Goal: Task Accomplishment & Management: Complete application form

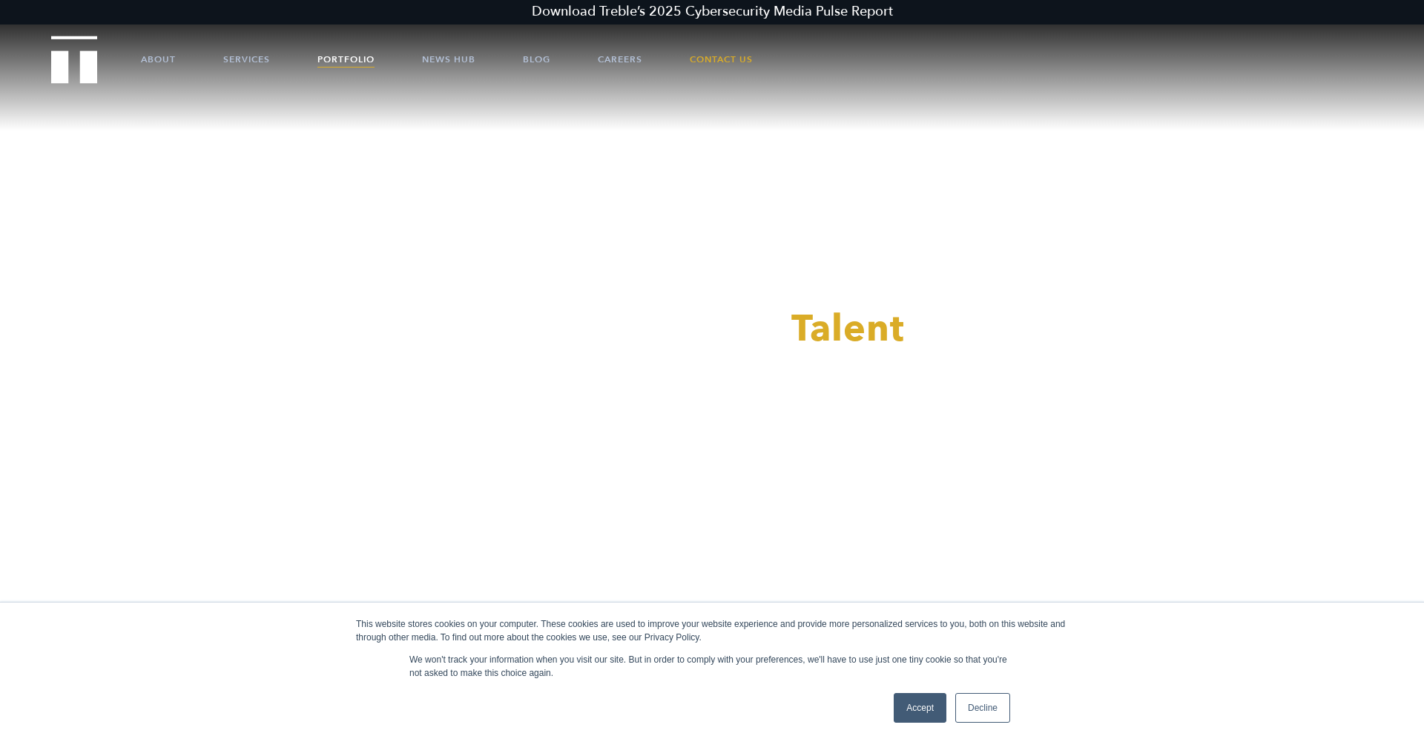
click at [326, 65] on link "Portfolio" at bounding box center [346, 59] width 57 height 45
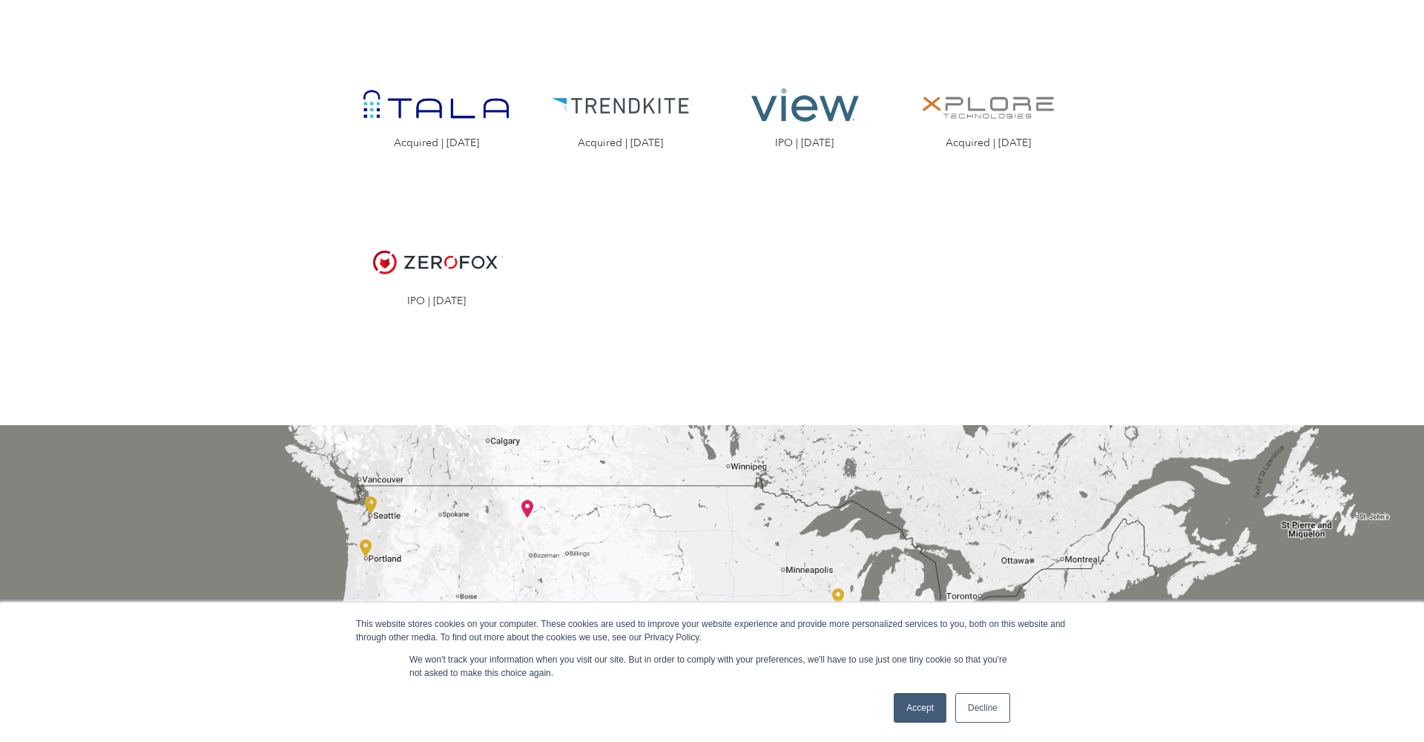
scroll to position [2681, 0]
click at [916, 711] on link "Accept" at bounding box center [920, 708] width 53 height 30
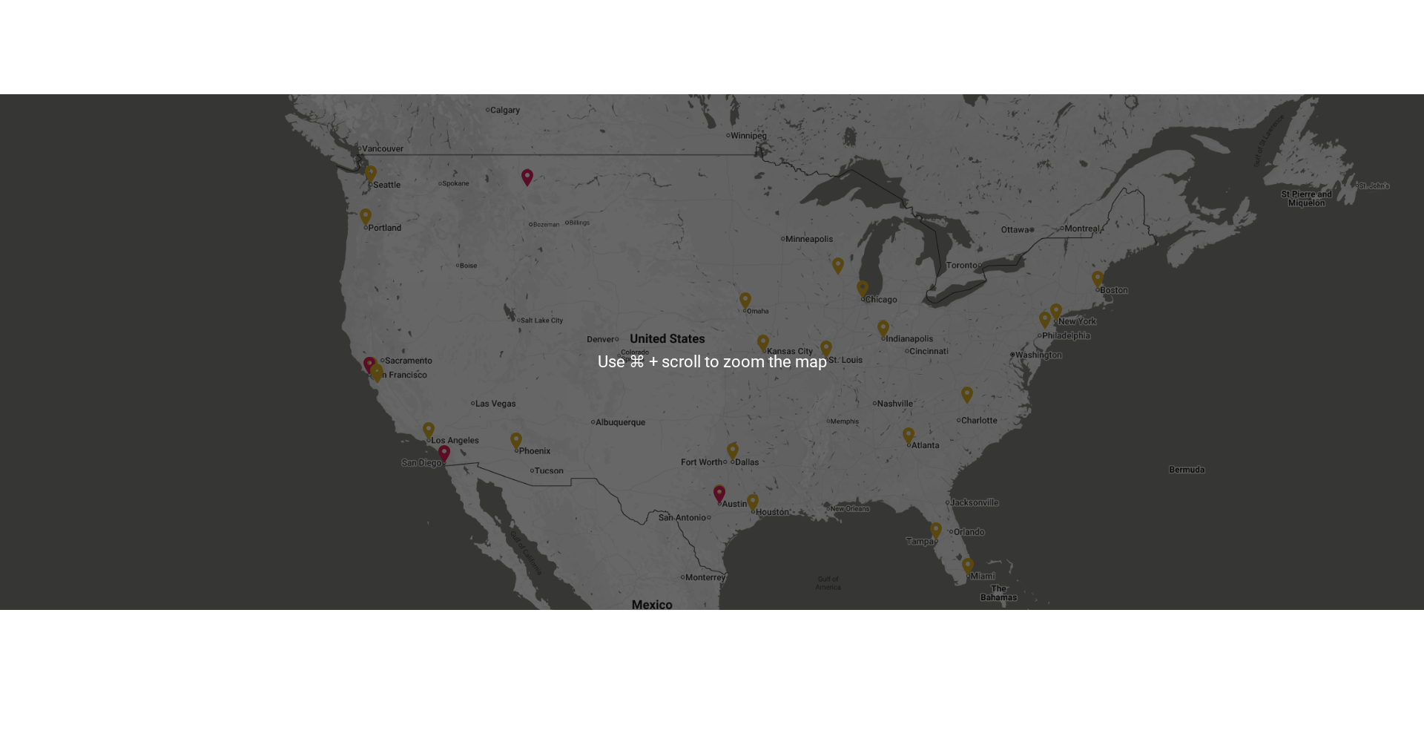
scroll to position [3014, 0]
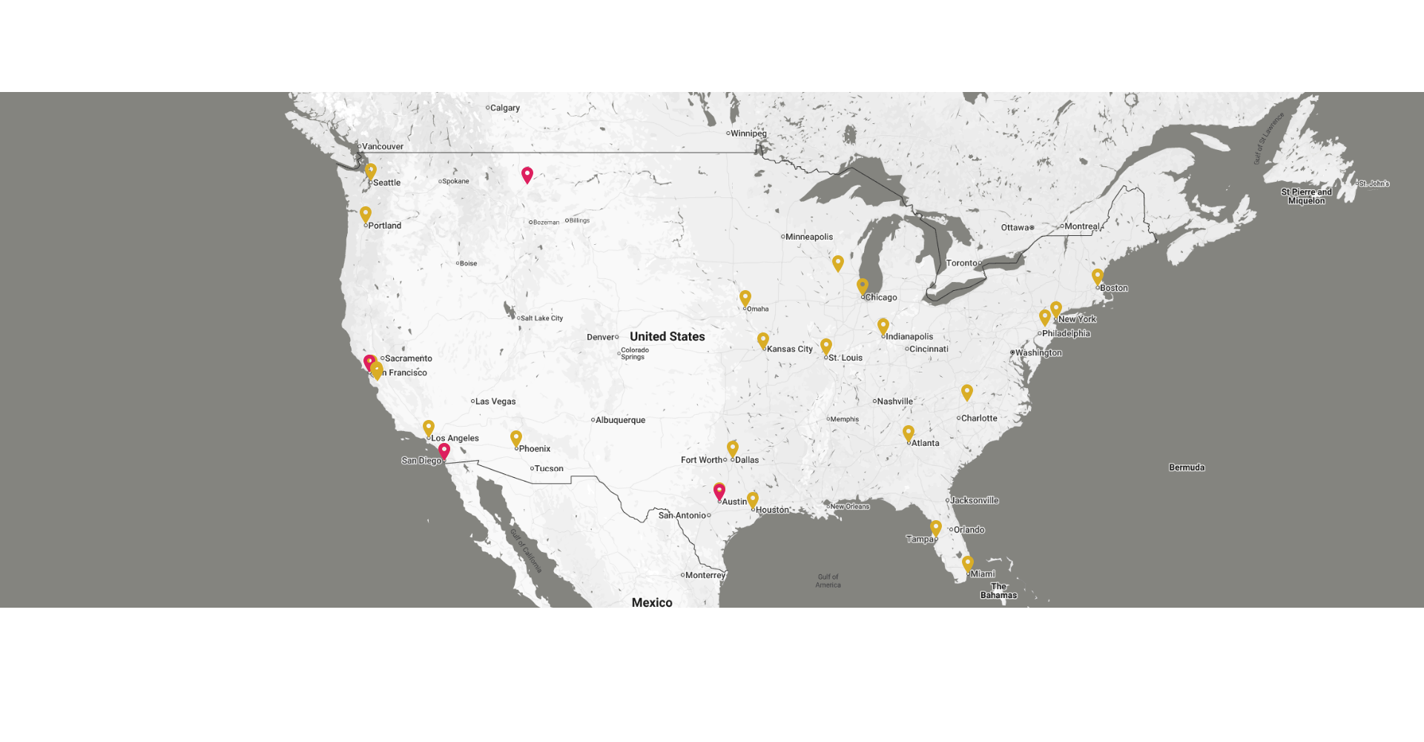
click at [755, 505] on img at bounding box center [753, 501] width 12 height 18
click at [752, 494] on img at bounding box center [753, 501] width 12 height 18
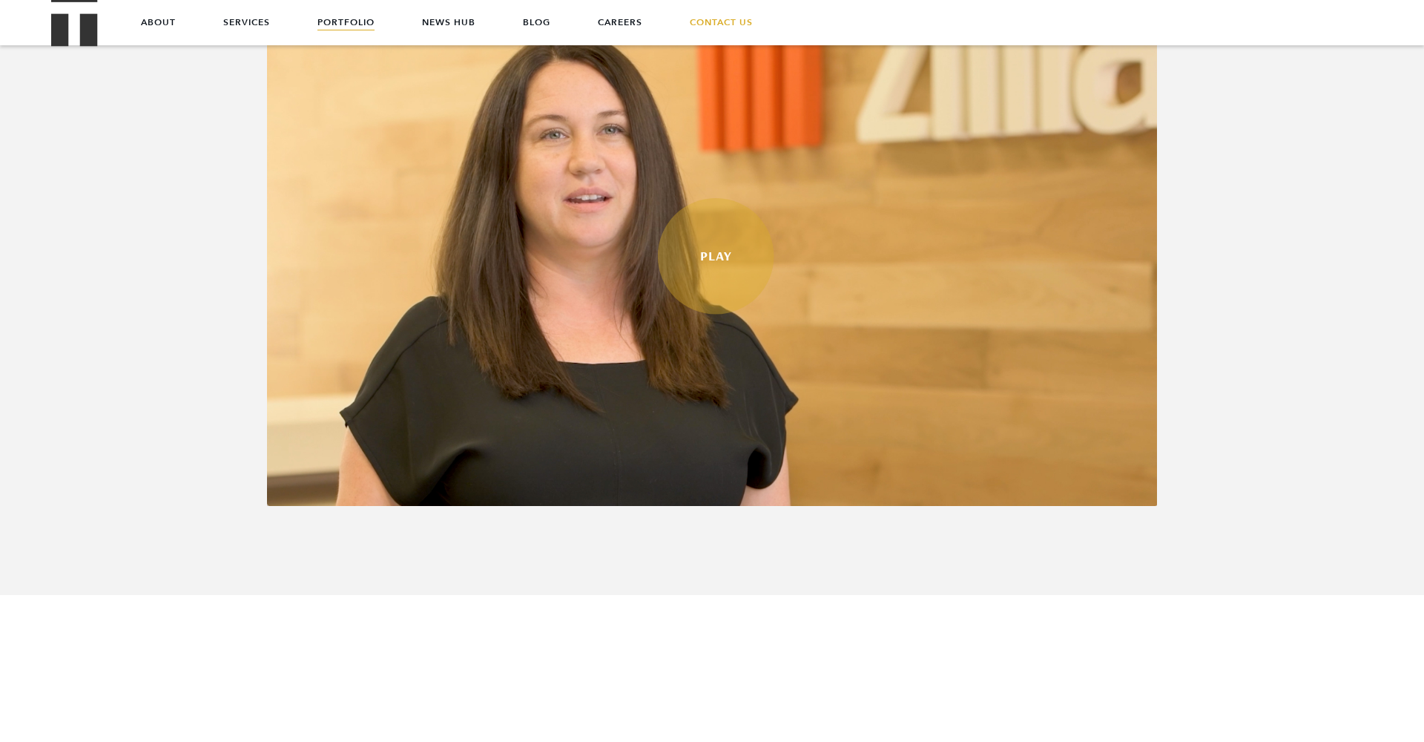
scroll to position [813, 0]
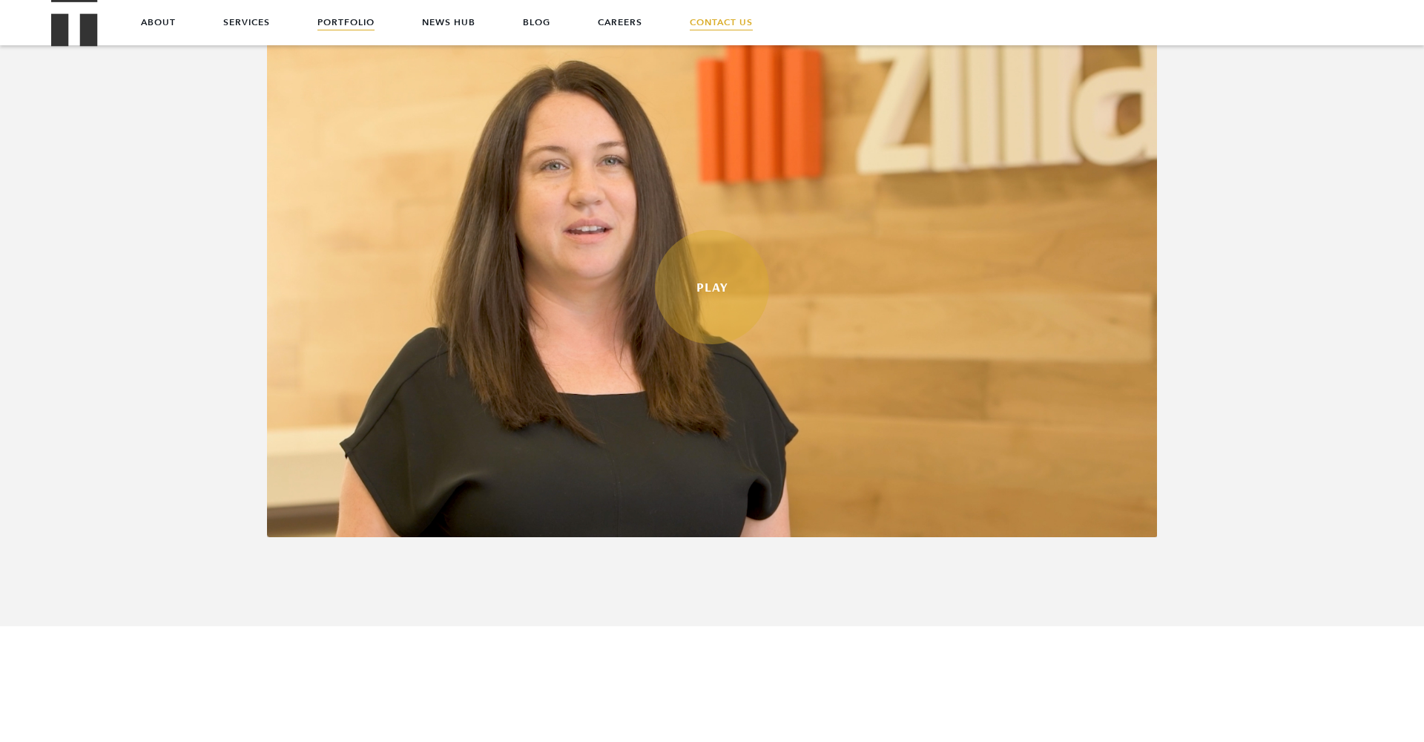
click at [709, 24] on link "Contact Us" at bounding box center [721, 22] width 63 height 45
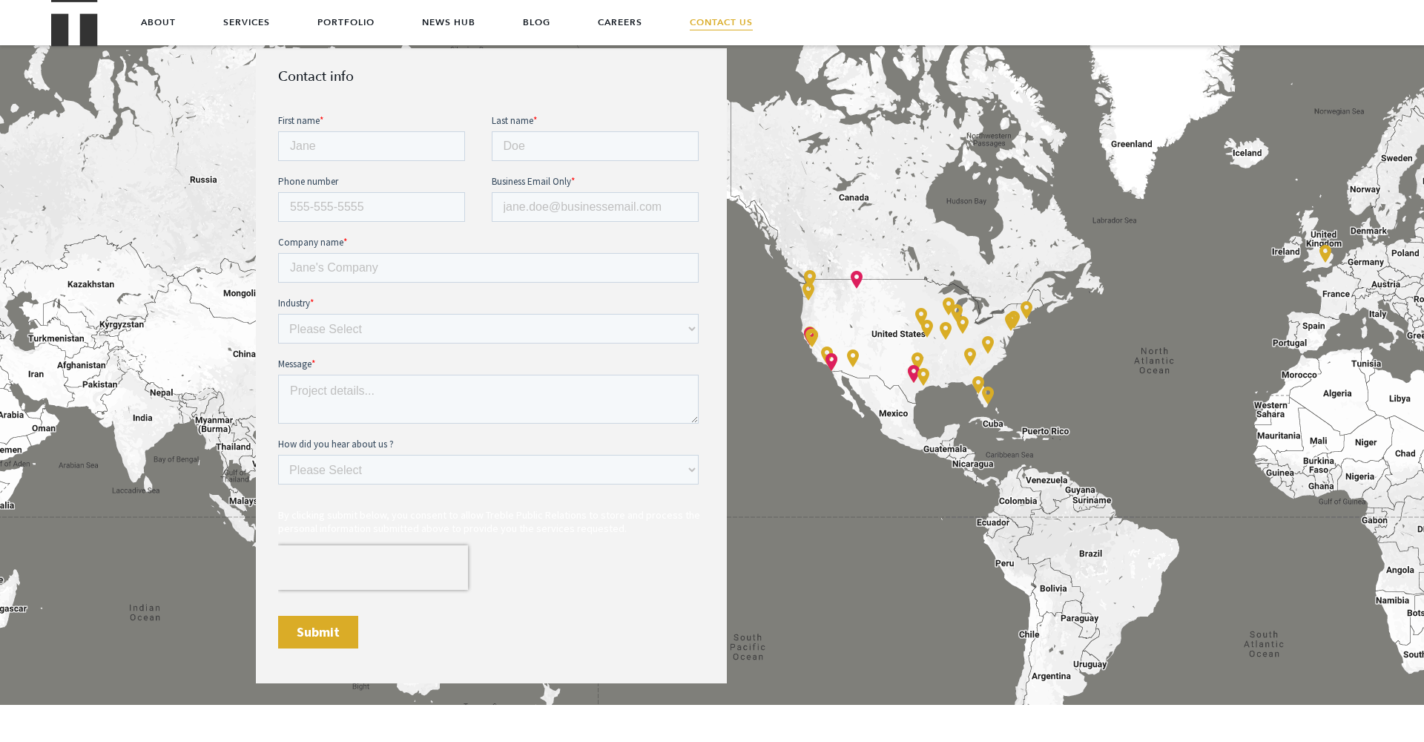
scroll to position [664, 0]
type input "Carrie"
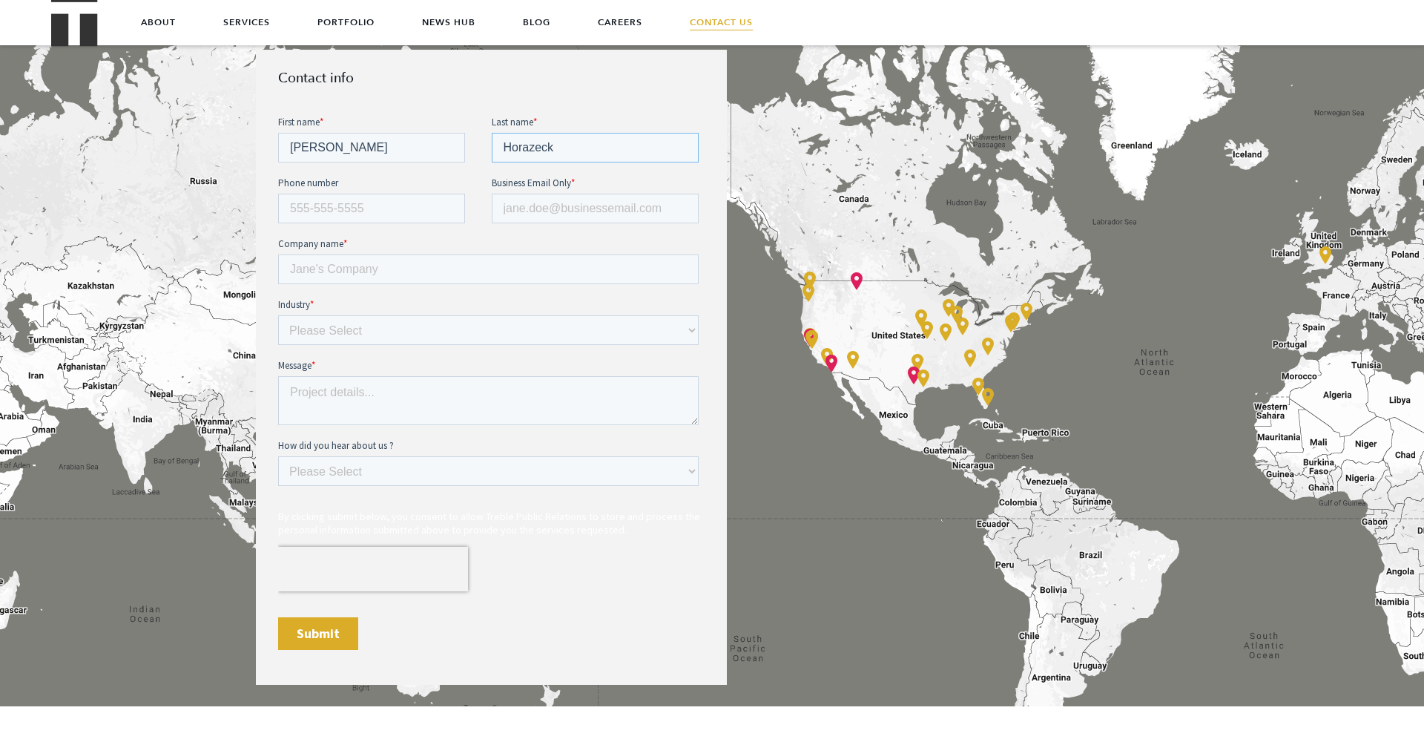
type input "Horazeck"
type input "3365094504"
type input "Carrie@nanotechmaterials.com"
type input "NanoTech Materials, Inc."
select select "AI"
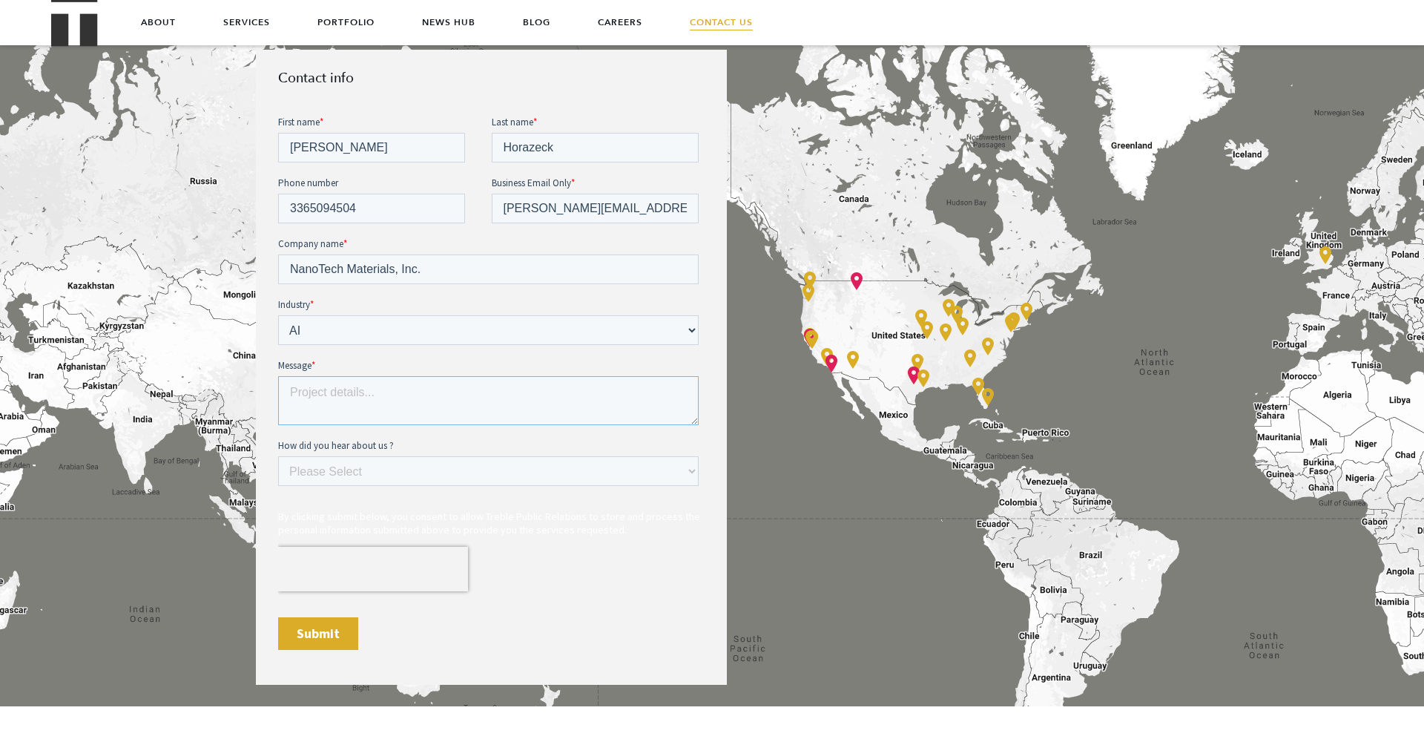
click at [487, 392] on textarea "Message *" at bounding box center [488, 399] width 421 height 49
click at [383, 394] on textarea "Message *" at bounding box center [488, 399] width 421 height 49
paste textarea "We are a post Series A hard tech/soft tech startup based in Houston Texas. We h…"
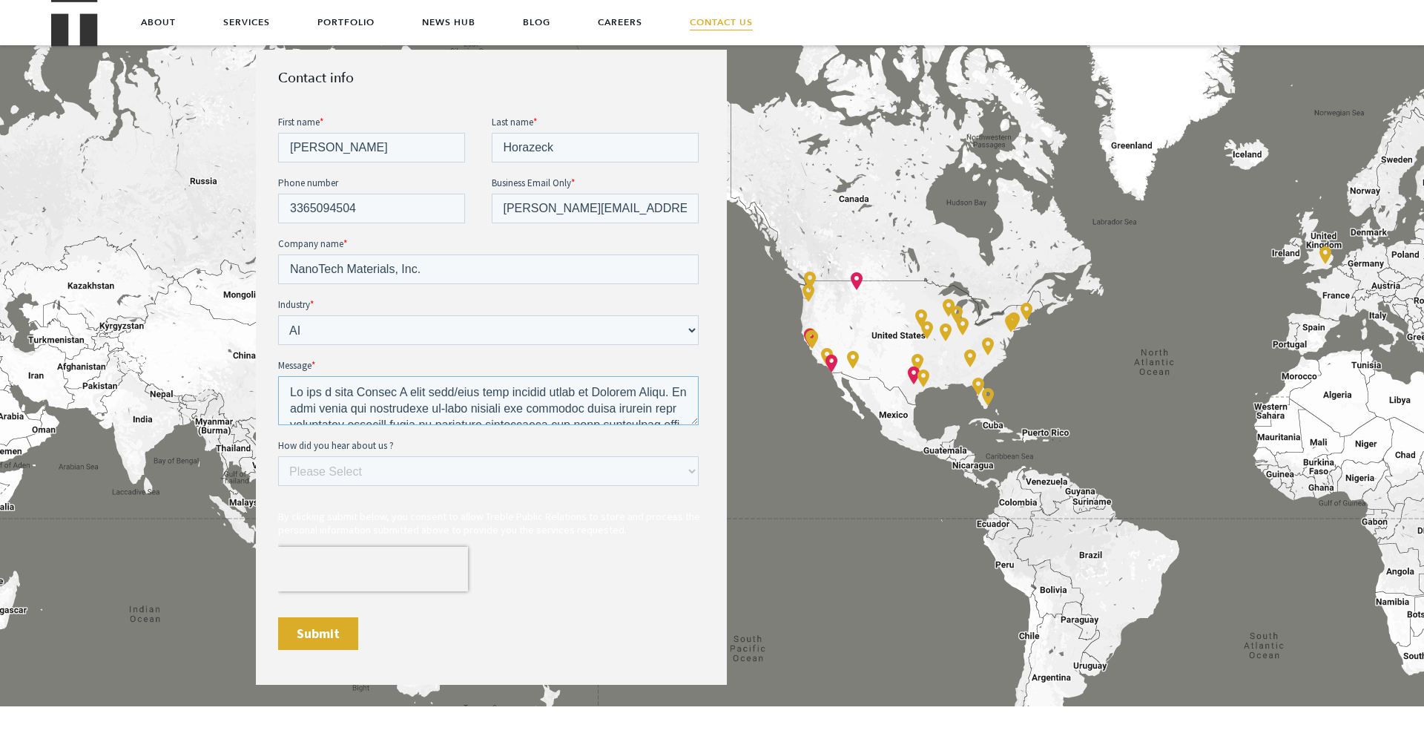
scroll to position [310, 0]
drag, startPoint x: 669, startPoint y: 394, endPoint x: 277, endPoint y: 393, distance: 392.5
click at [278, 393] on html "First name * Carrie Last name * Horazeck Phone number 3365094504 Business Email…" at bounding box center [491, 394] width 427 height 561
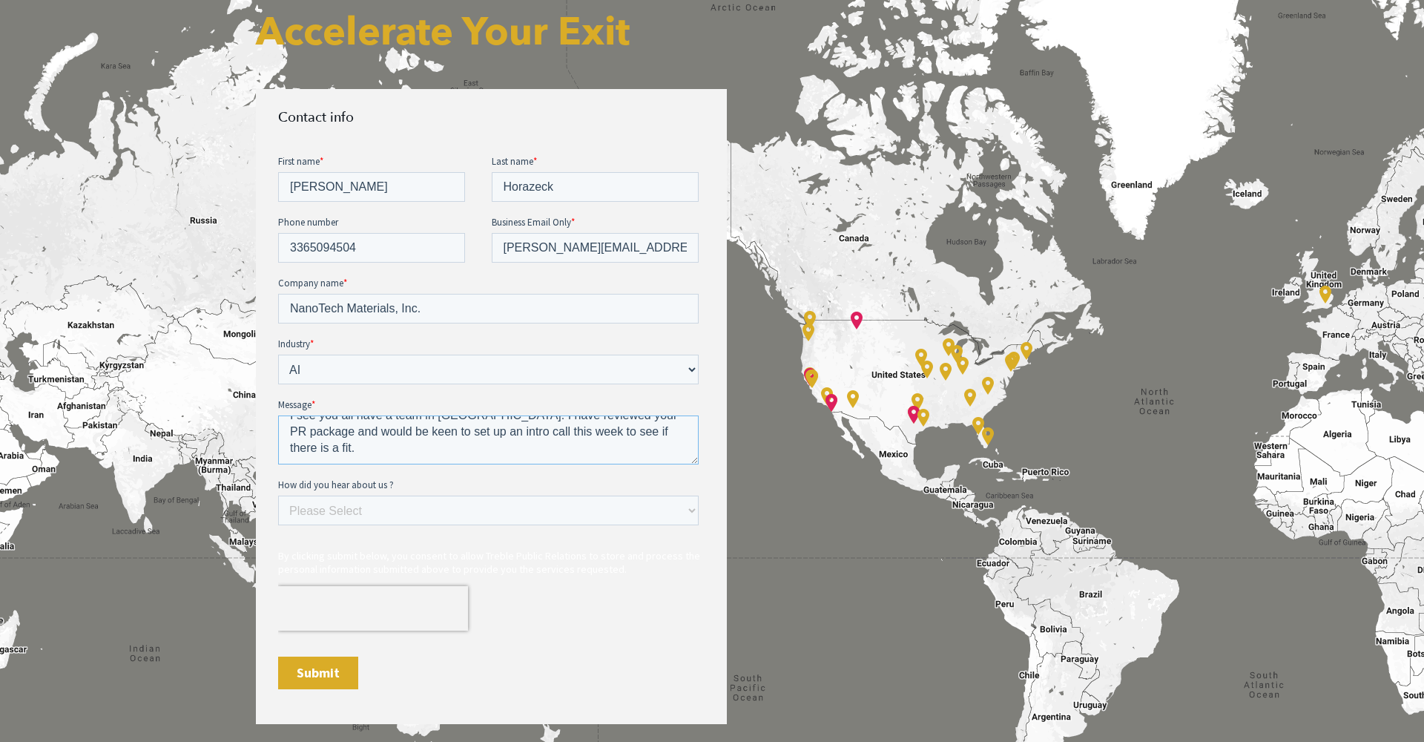
type textarea "We are a post Series A hard tech/soft tech startup based in Houston Texas. We h…"
select select "Search online"
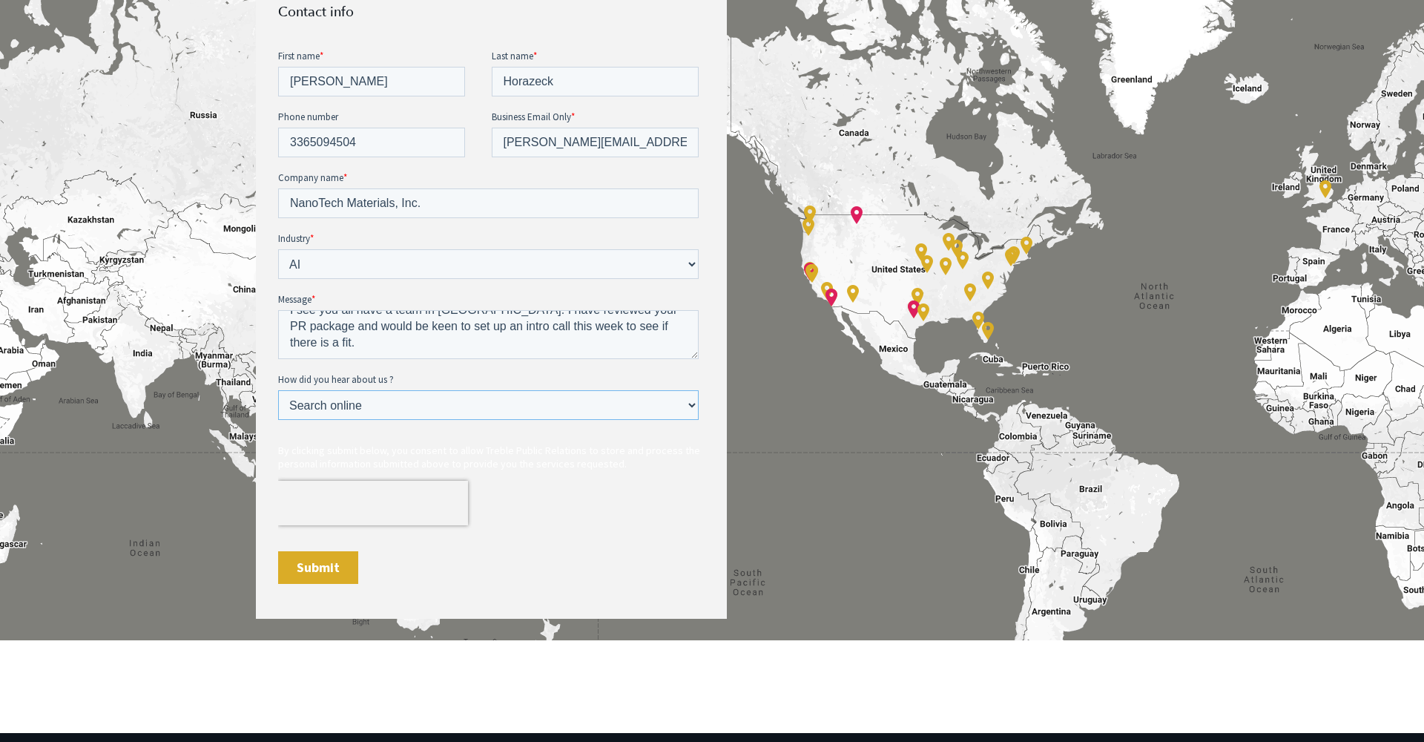
scroll to position [730, 0]
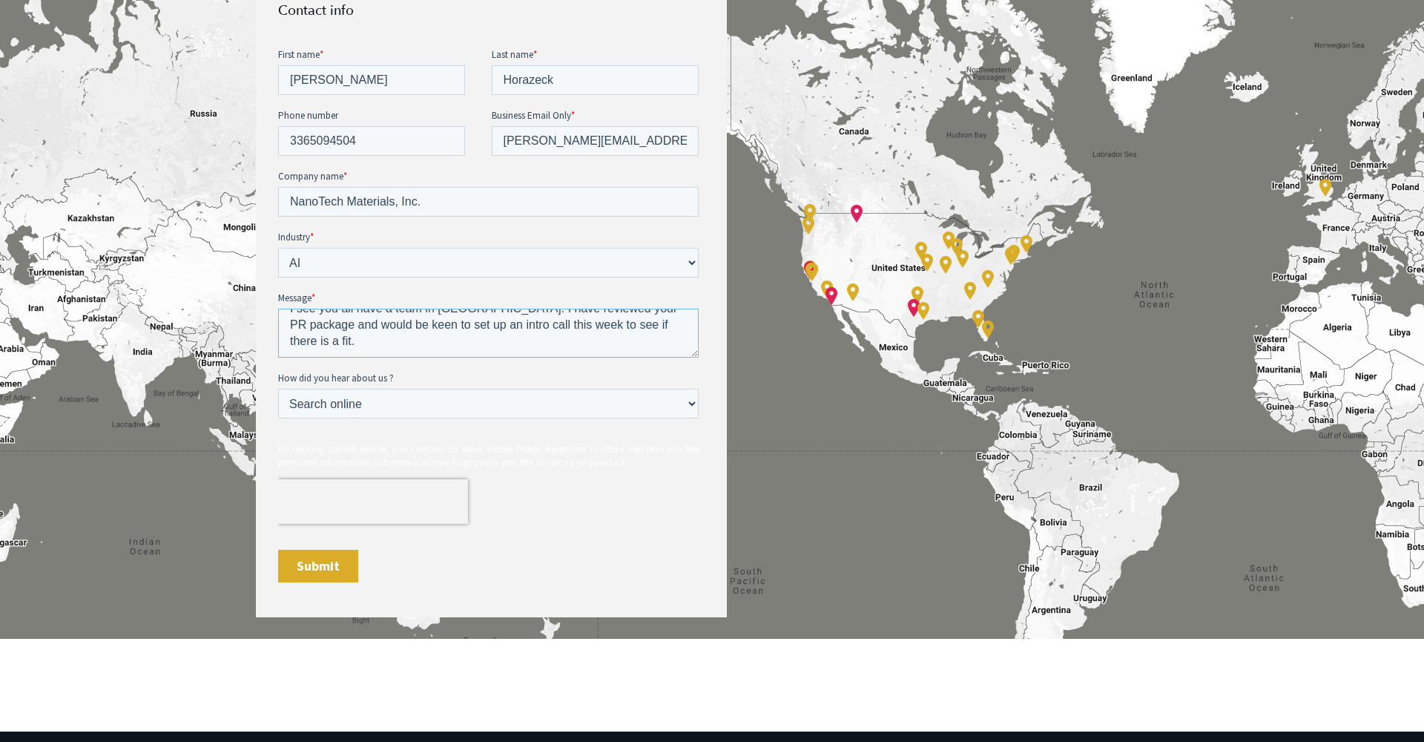
click at [596, 337] on textarea "We are a post Series A hard tech/soft tech startup based in Houston Texas. We h…" at bounding box center [488, 332] width 421 height 49
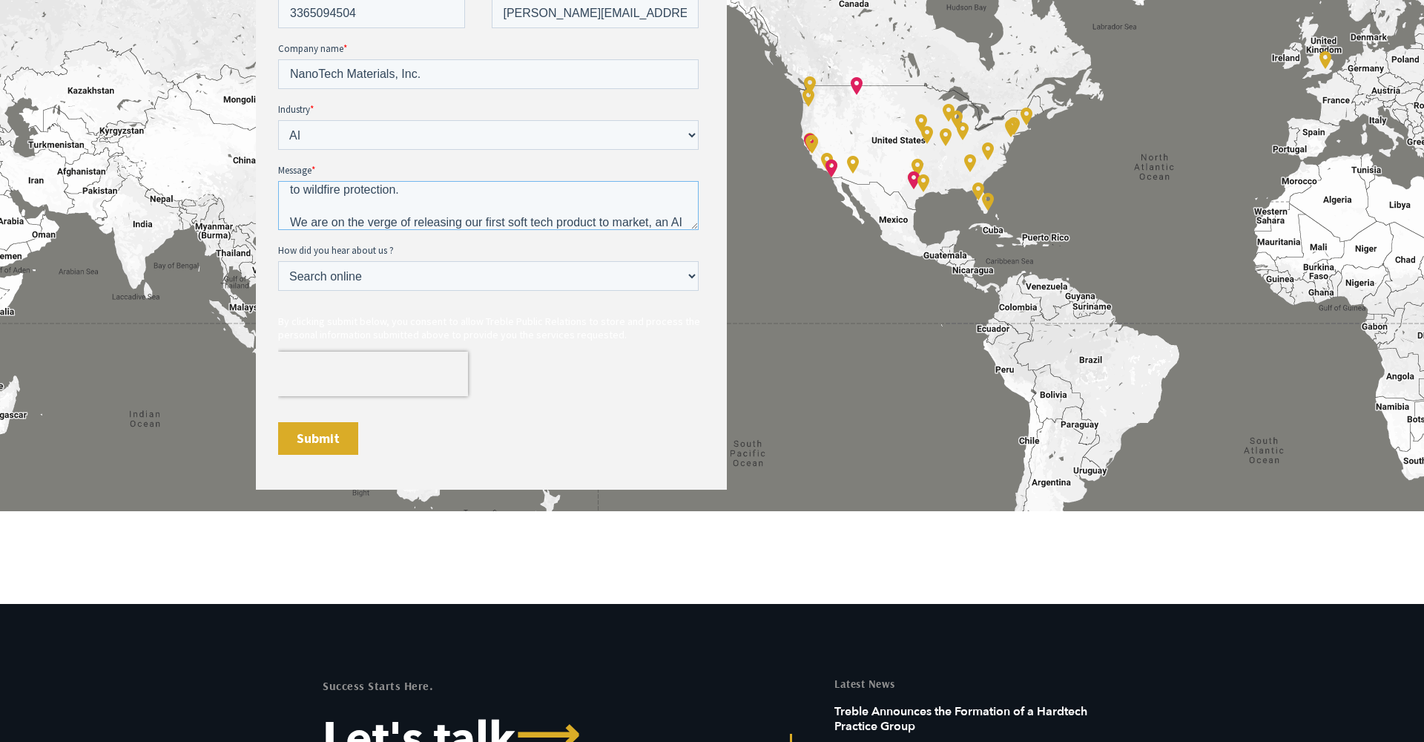
scroll to position [861, 0]
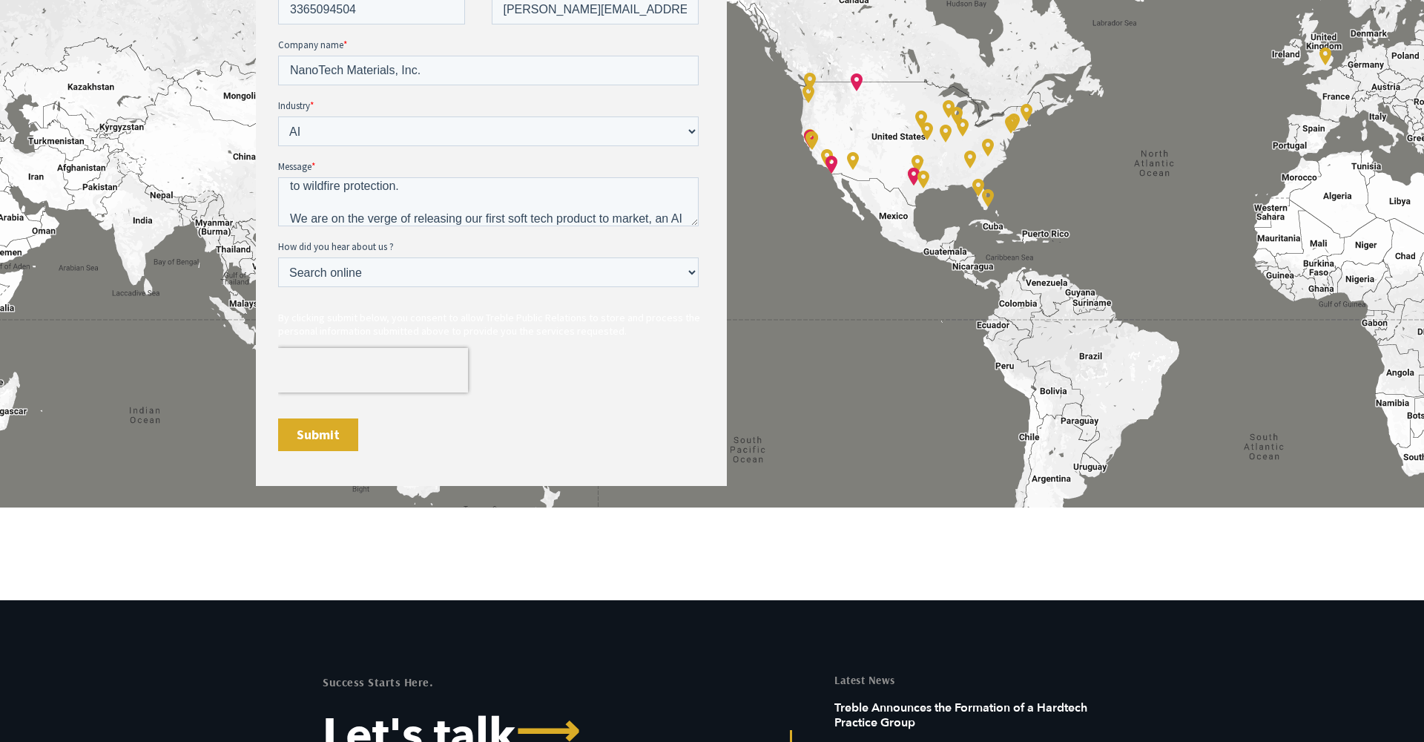
click at [321, 438] on input "Submit" at bounding box center [318, 434] width 80 height 33
